Goal: Task Accomplishment & Management: Manage account settings

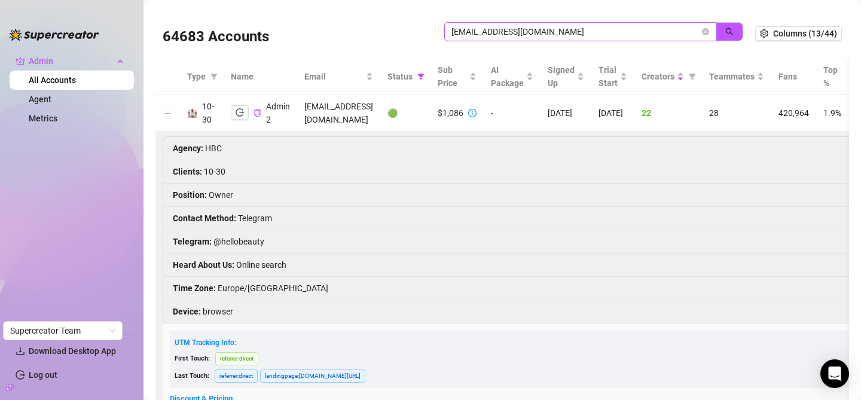
click at [599, 31] on input "minardojac@gmail.com" at bounding box center [575, 31] width 248 height 13
paste input "anton@brookhavenmedia"
type input "anton@brookhavenmedia.com"
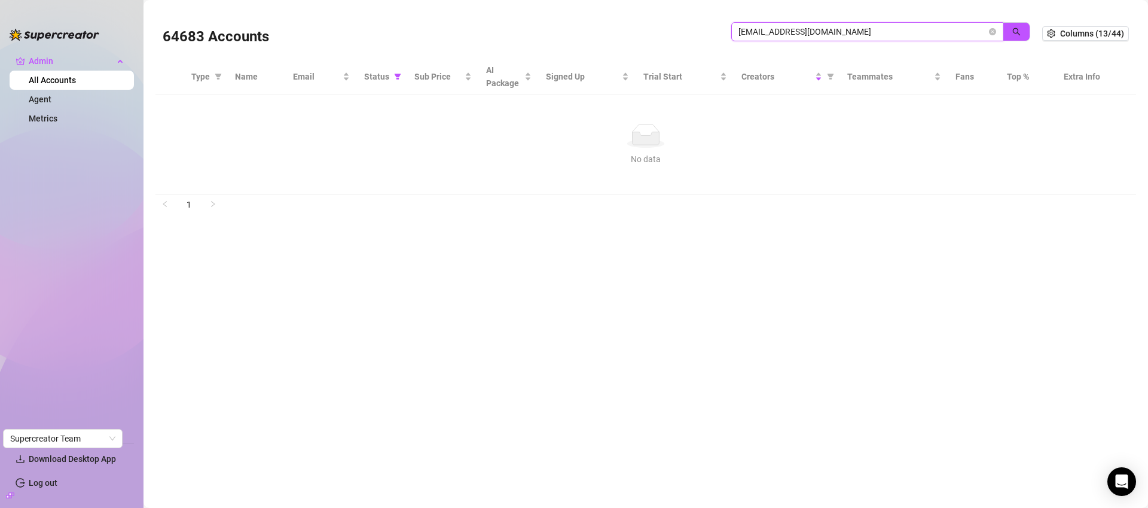
click at [860, 31] on icon "close-circle" at bounding box center [992, 31] width 7 height 7
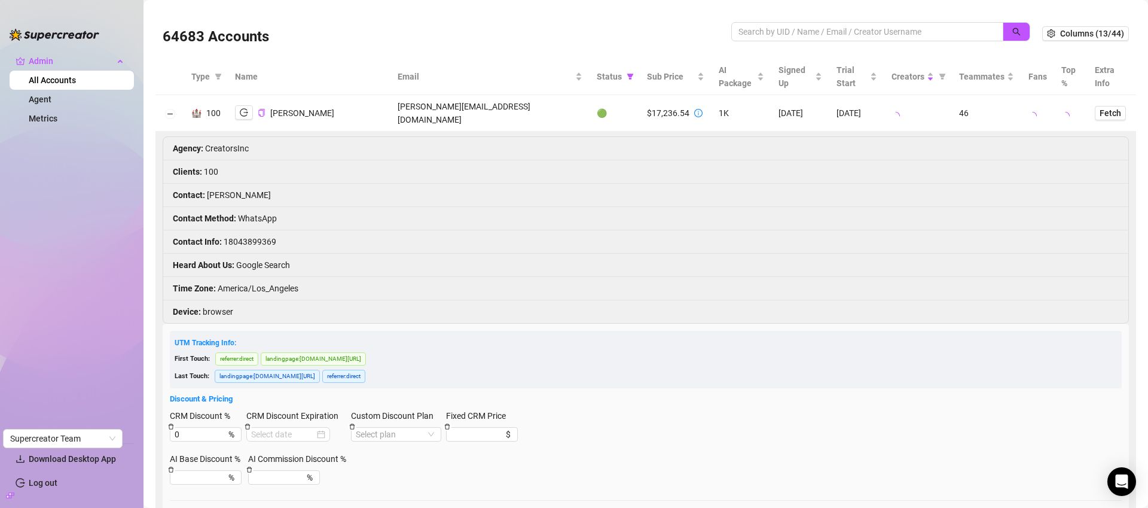
click at [57, 399] on link "Log out" at bounding box center [43, 483] width 29 height 10
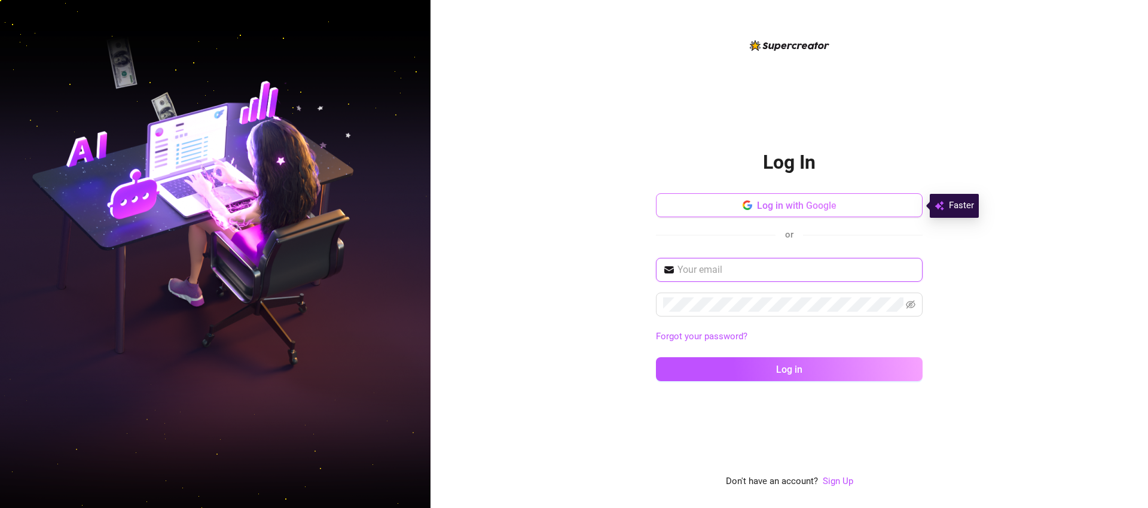
type input "[EMAIL_ADDRESS][DOMAIN_NAME]"
click at [792, 204] on span "Log in with Google" at bounding box center [797, 205] width 80 height 11
